Goal: Task Accomplishment & Management: Complete application form

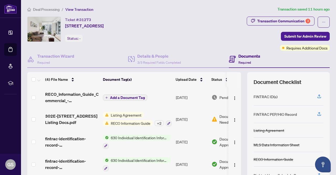
scroll to position [1, 0]
click at [76, 8] on span "View Transaction" at bounding box center [79, 9] width 28 height 5
click at [45, 9] on span "Deal Processing" at bounding box center [46, 9] width 27 height 5
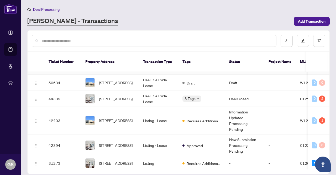
scroll to position [56, 0]
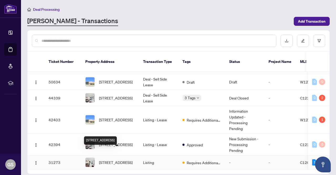
click at [120, 159] on span "[STREET_ADDRESS]" at bounding box center [116, 162] width 34 height 6
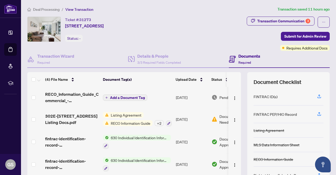
click at [134, 114] on span "Listing Agreement" at bounding box center [126, 115] width 35 height 6
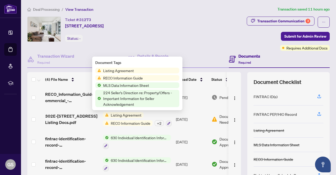
click at [156, 113] on div "Listing Agreement RECO Information Guide + 2" at bounding box center [137, 119] width 69 height 14
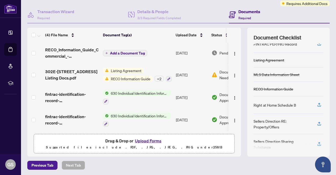
scroll to position [51, 0]
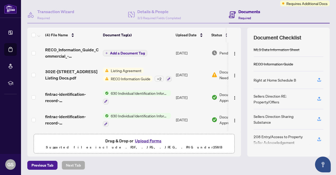
click at [68, 71] on span "302E-[STREET_ADDRESS] Listing Docs.pdf" at bounding box center [72, 74] width 54 height 13
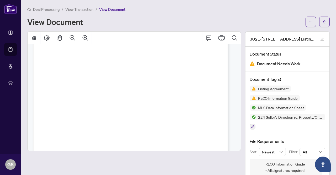
scroll to position [26, 0]
click at [82, 8] on span "View Transaction" at bounding box center [79, 9] width 28 height 5
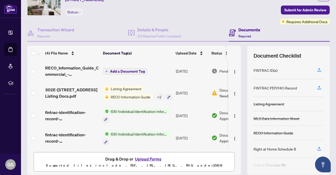
scroll to position [44, 0]
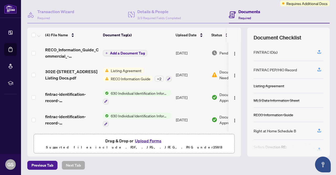
click at [145, 141] on button "Upload Forms" at bounding box center [149, 140] width 30 height 7
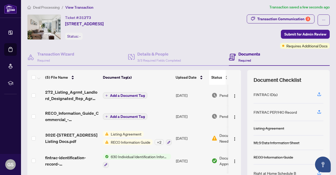
scroll to position [0, 0]
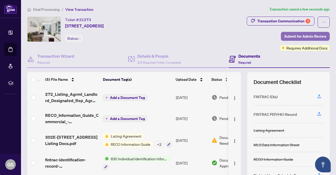
click at [294, 34] on span "Submit for Admin Review" at bounding box center [306, 36] width 42 height 8
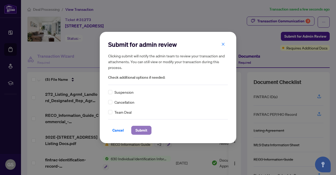
click at [141, 129] on span "Submit" at bounding box center [142, 130] width 12 height 8
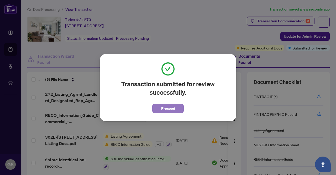
click at [171, 105] on span "Proceed" at bounding box center [168, 108] width 14 height 8
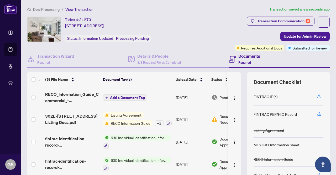
click at [46, 9] on span "Deal Processing" at bounding box center [46, 9] width 27 height 5
